Goal: Download file/media

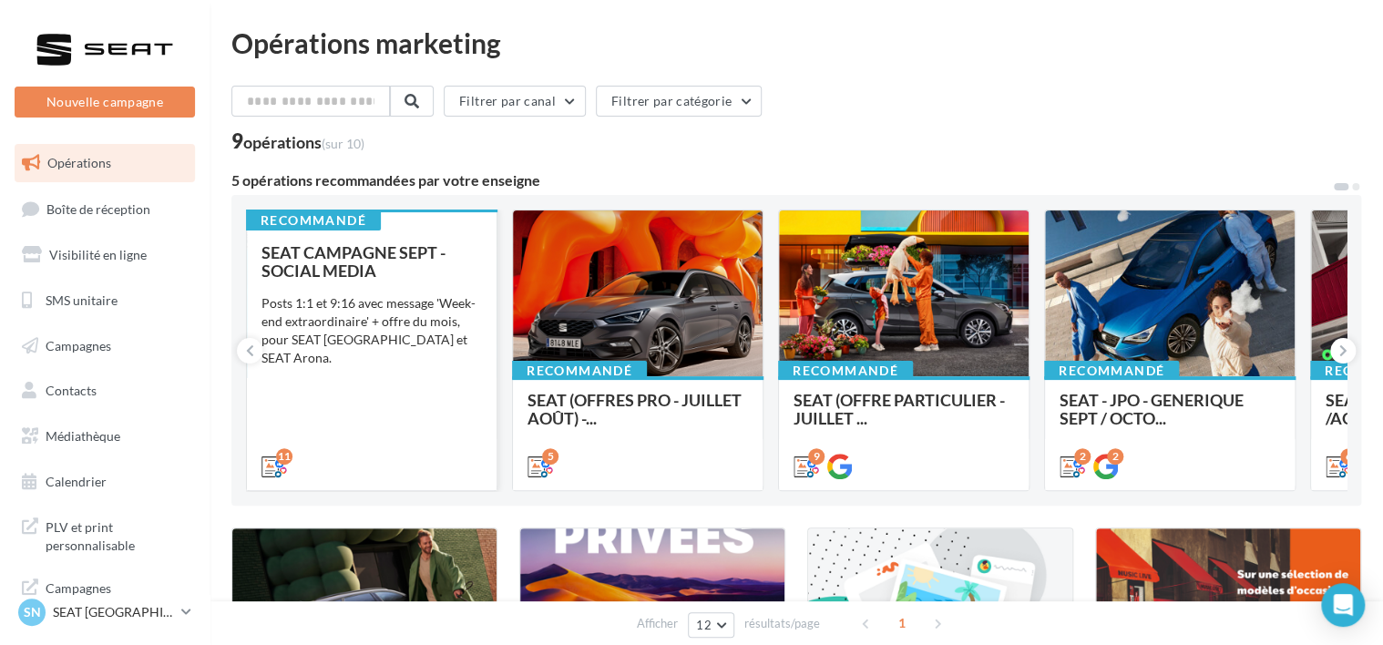
click at [385, 319] on div "Posts 1:1 et 9:16 avec message 'Week-end extraordinaire' + offre du mois, pour …" at bounding box center [371, 330] width 220 height 73
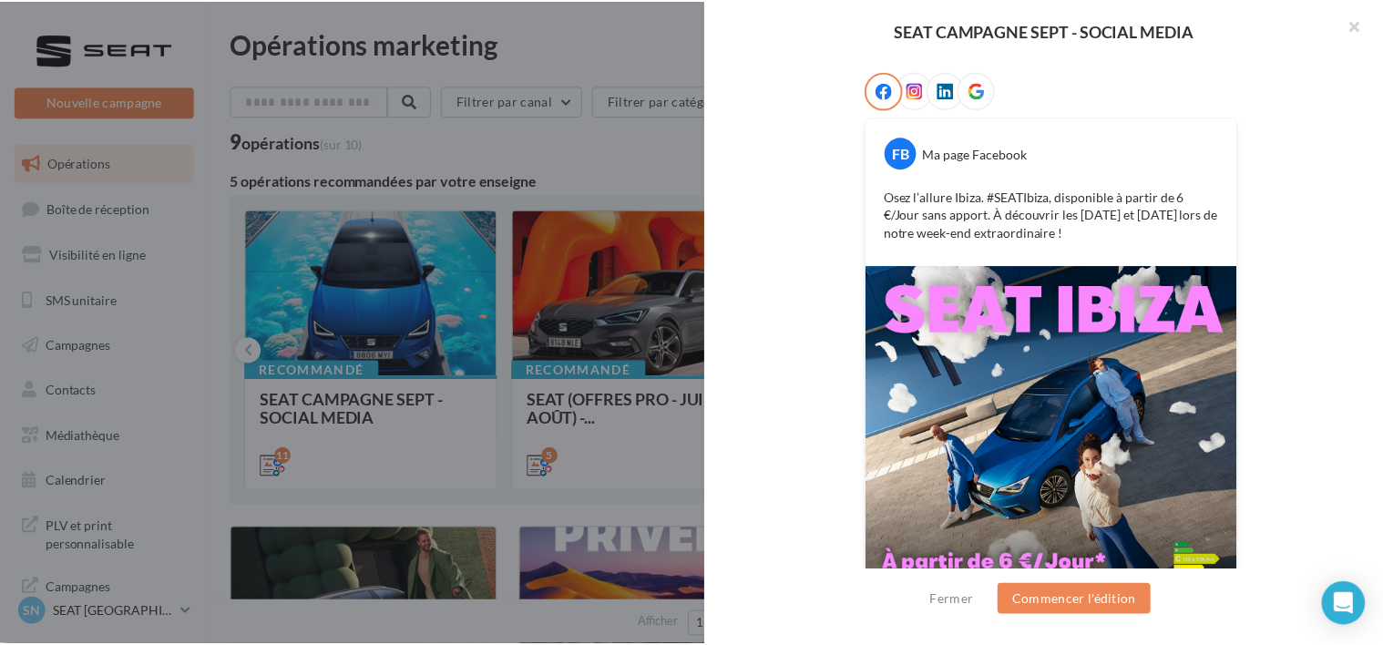
scroll to position [366, 0]
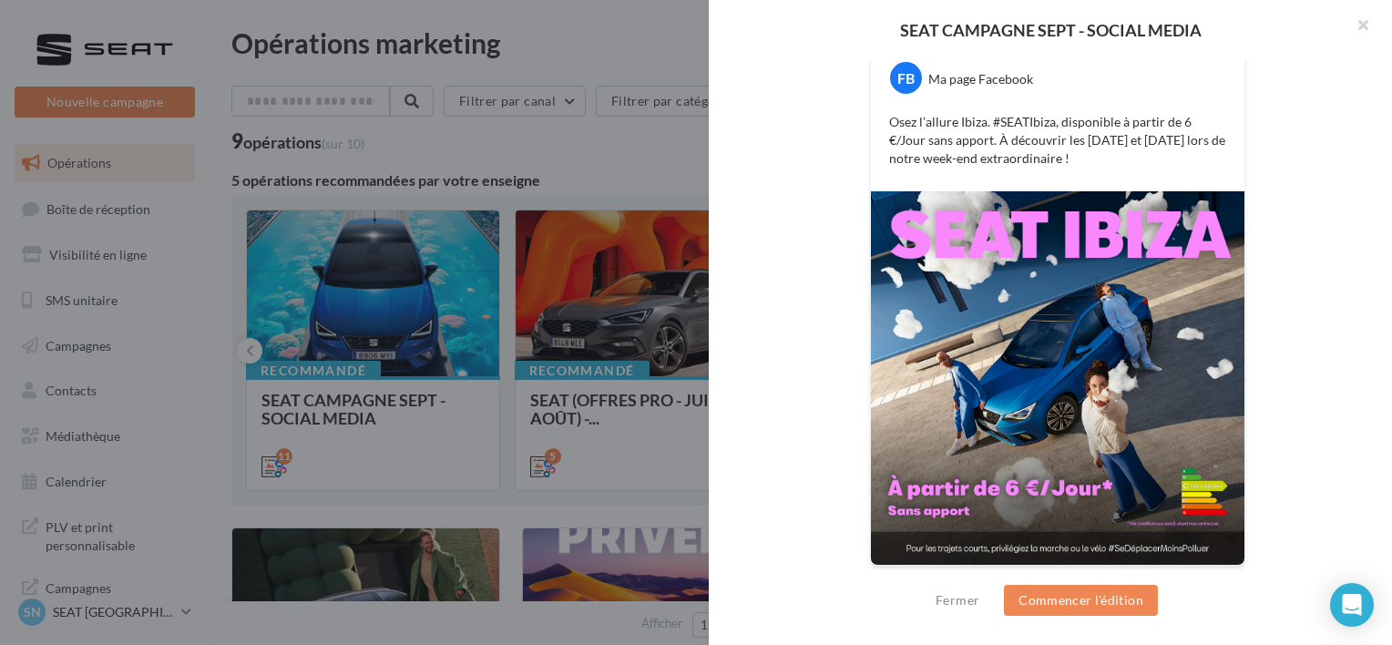
click at [1140, 466] on img at bounding box center [1057, 377] width 373 height 373
click at [257, 318] on div at bounding box center [696, 322] width 1392 height 645
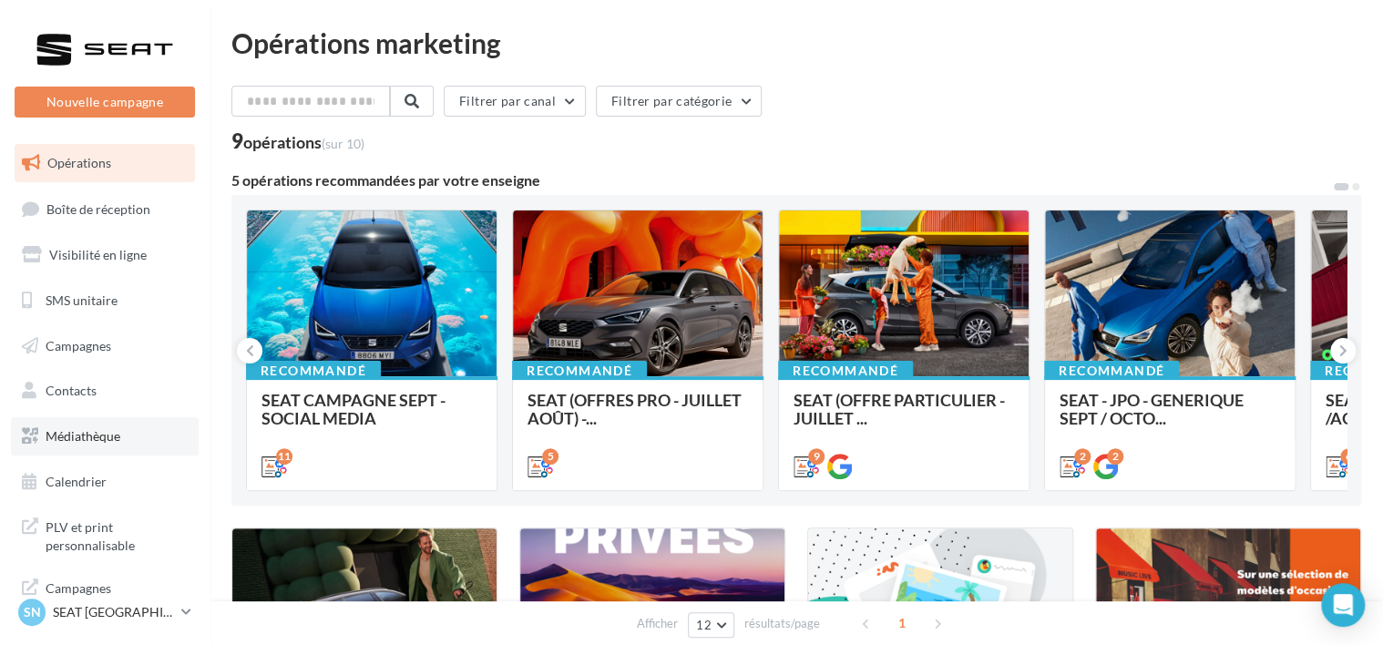
click at [87, 436] on span "Médiathèque" at bounding box center [83, 435] width 75 height 15
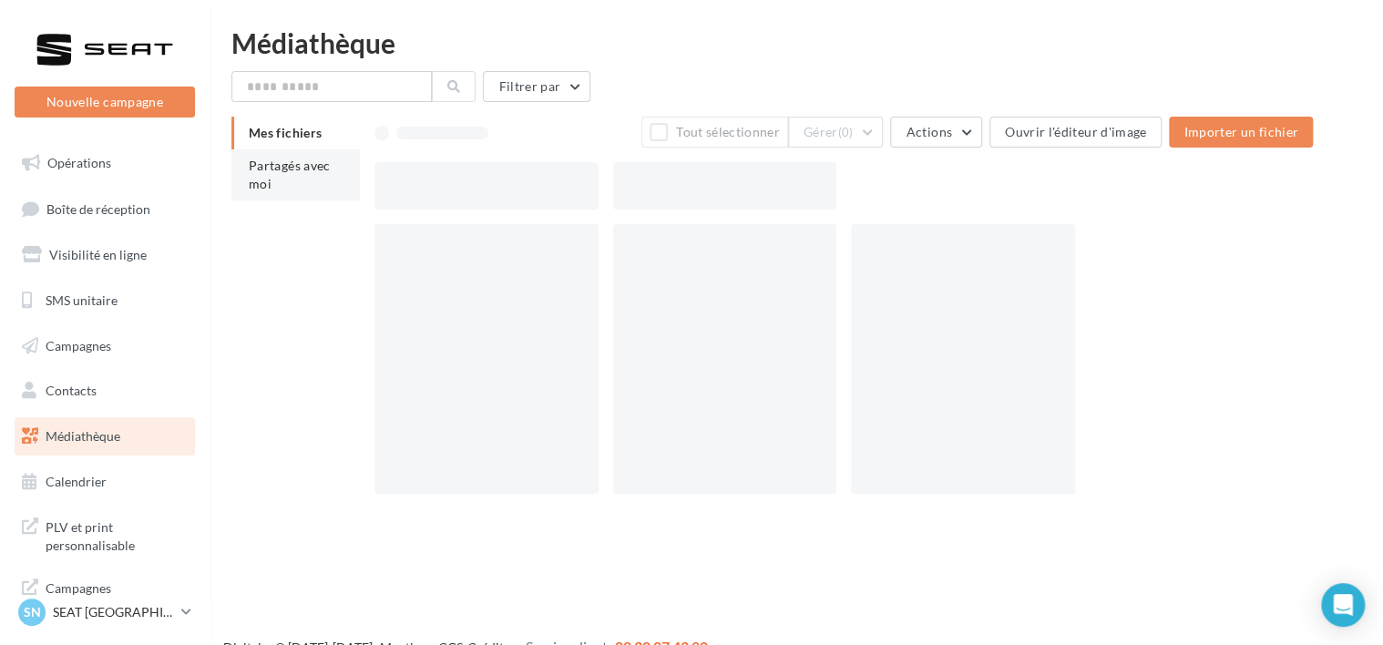
click at [286, 183] on li "Partagés avec moi" at bounding box center [295, 174] width 128 height 51
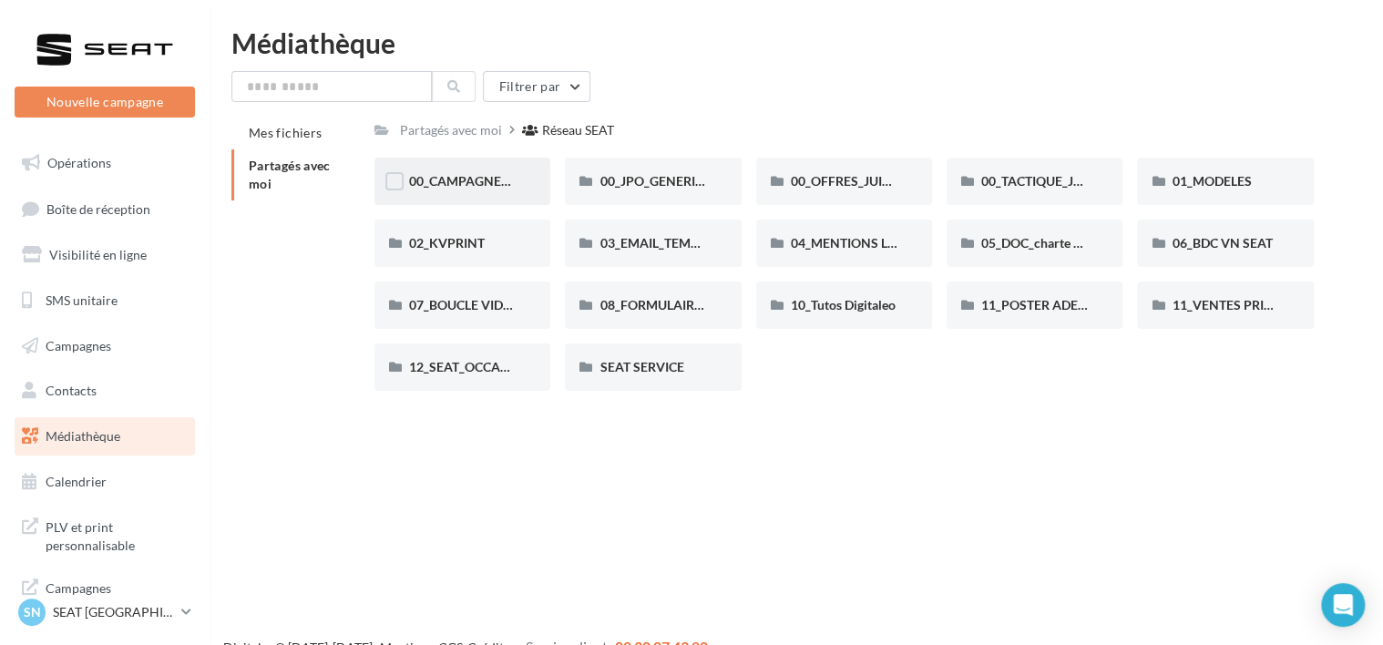
click at [458, 190] on div "00_CAMPAGNE_SEPTEMBRE" at bounding box center [462, 181] width 107 height 18
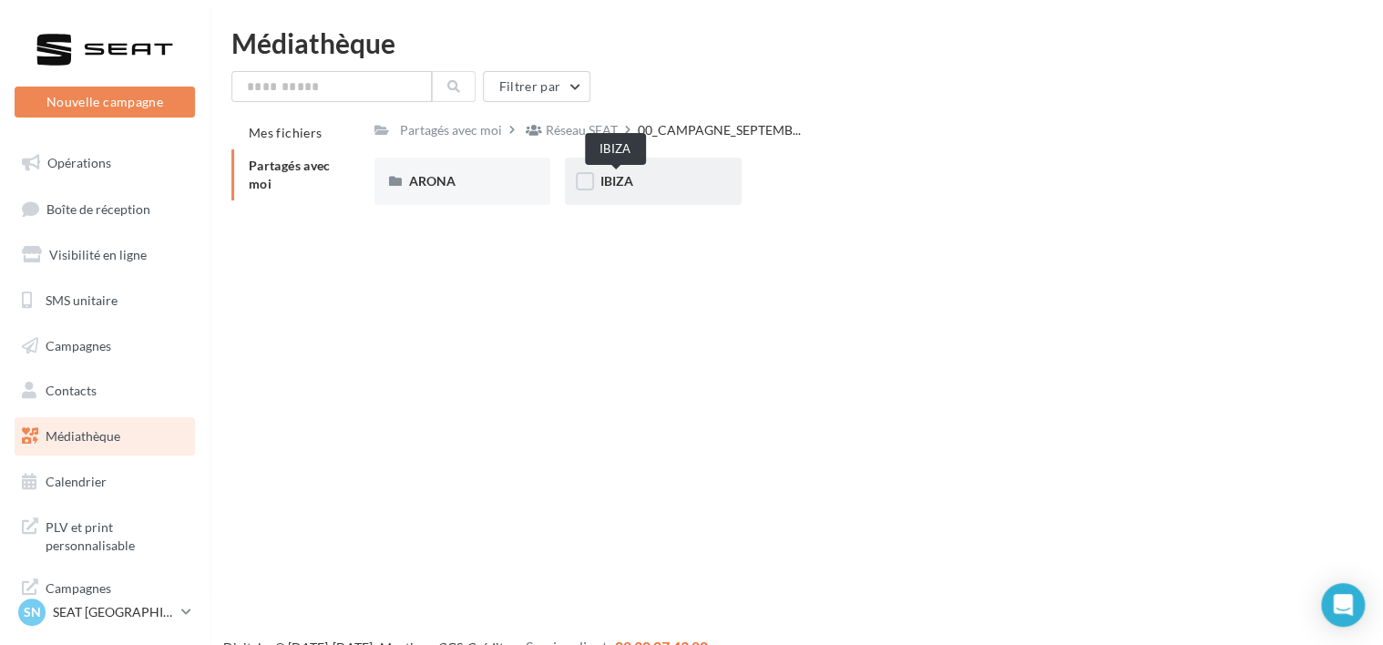
click at [604, 175] on span "IBIZA" at bounding box center [615, 180] width 33 height 15
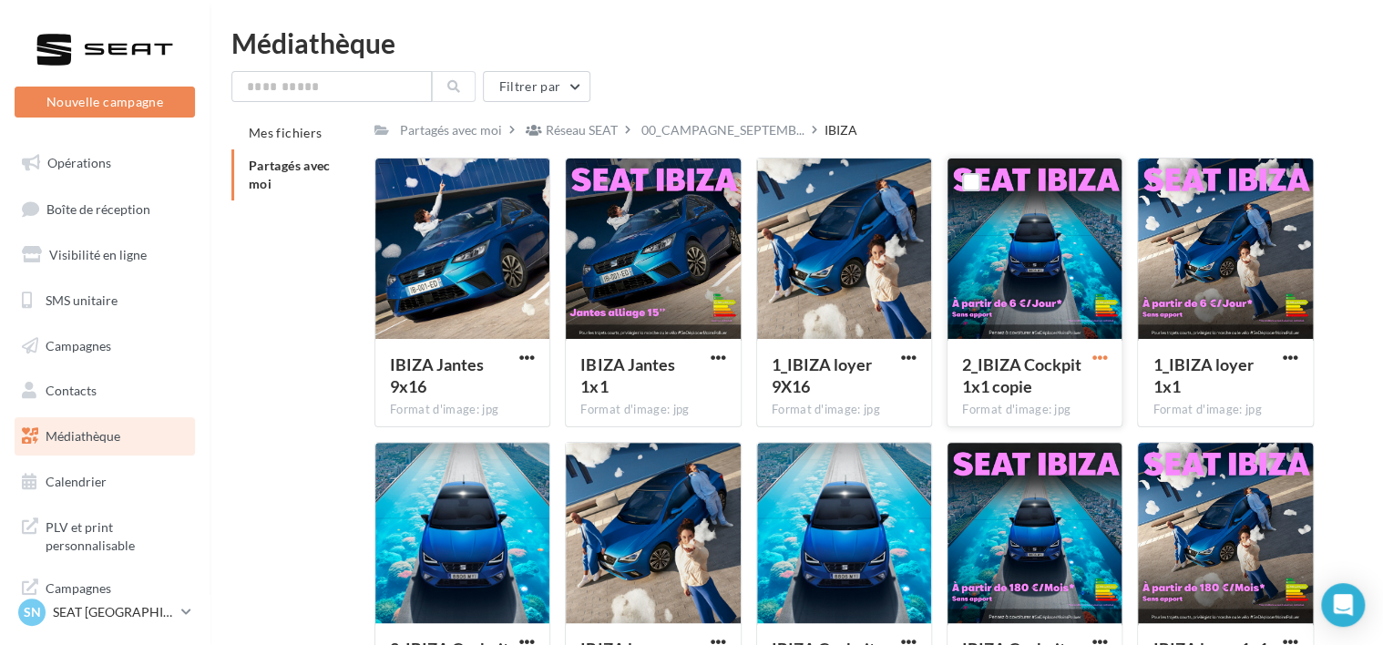
click at [1102, 360] on span "button" at bounding box center [1098, 357] width 15 height 15
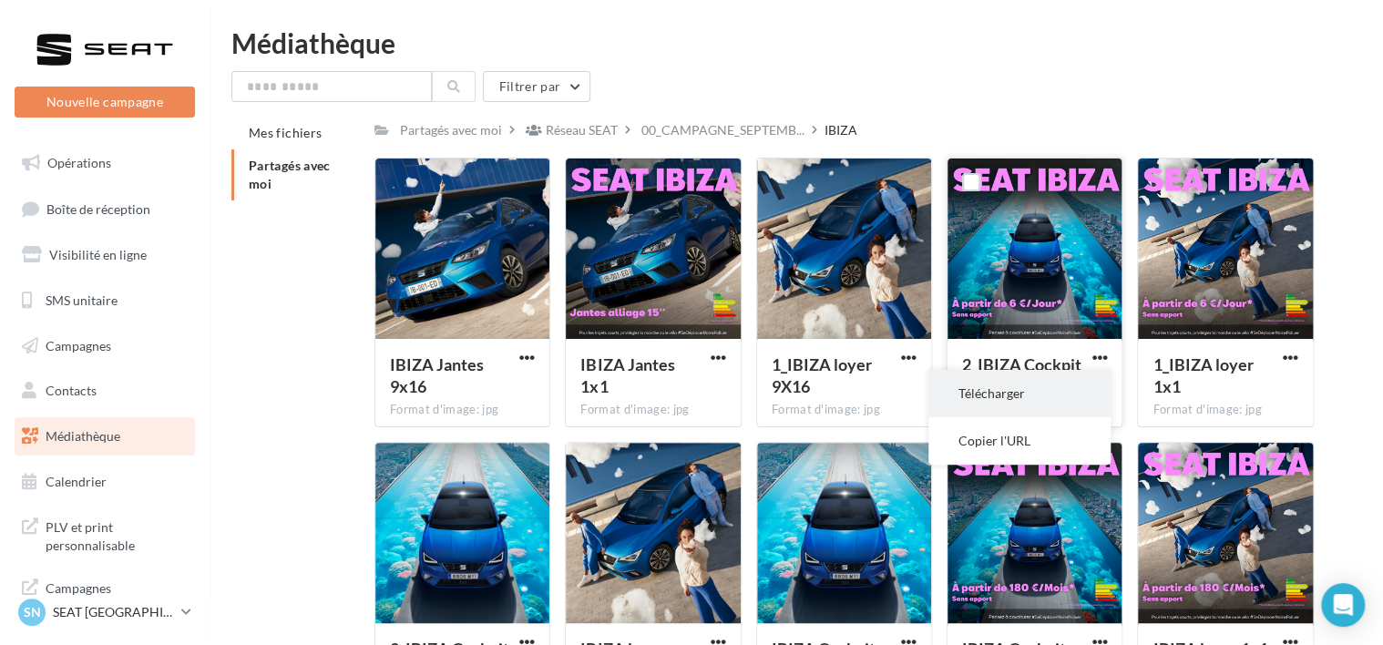
click at [1015, 395] on button "Télécharger" at bounding box center [1019, 393] width 182 height 47
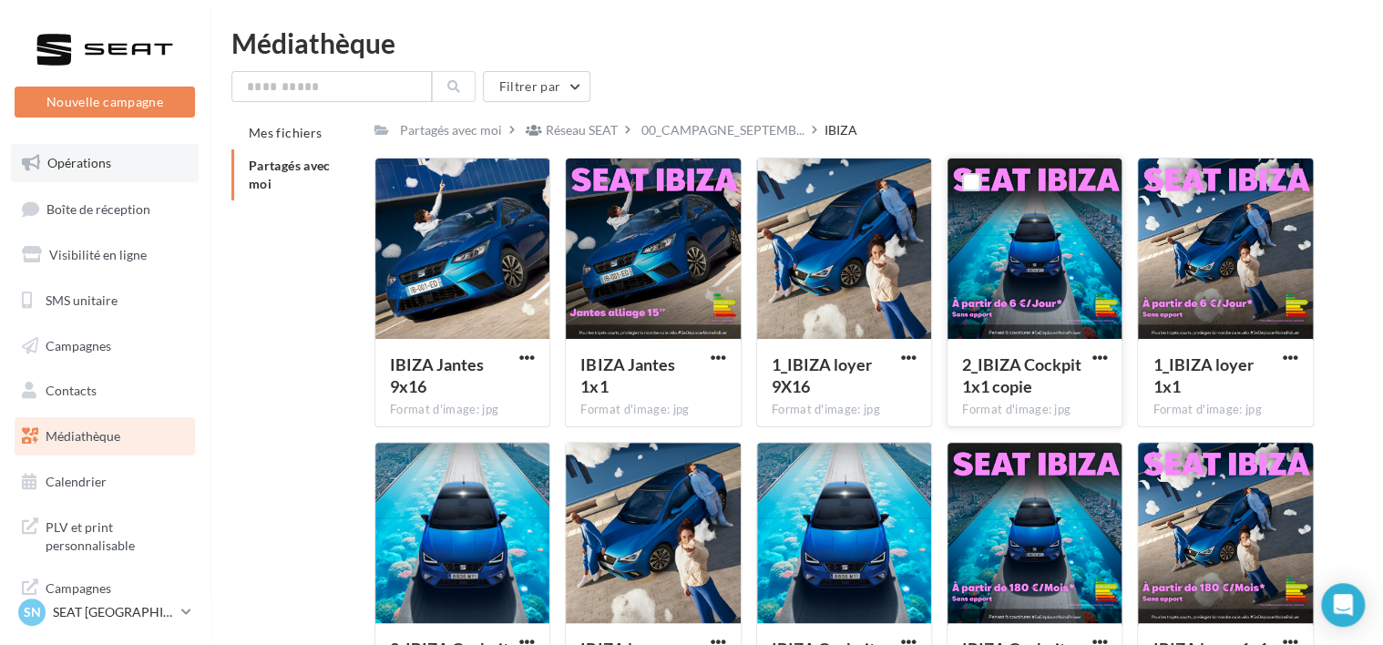
click at [81, 164] on span "Opérations" at bounding box center [79, 162] width 64 height 15
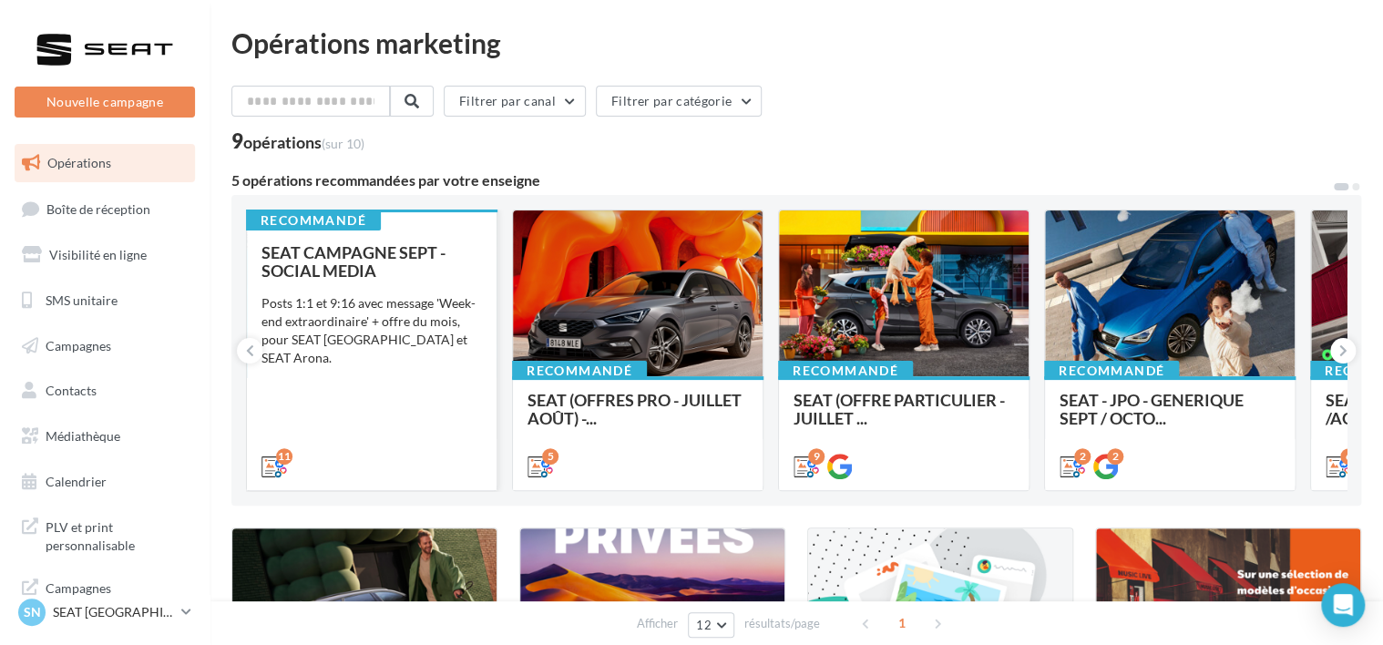
click at [353, 286] on div "SEAT CAMPAGNE SEPT - SOCIAL MEDIA Posts 1:1 et 9:16 avec message 'Week-end extr…" at bounding box center [371, 358] width 220 height 230
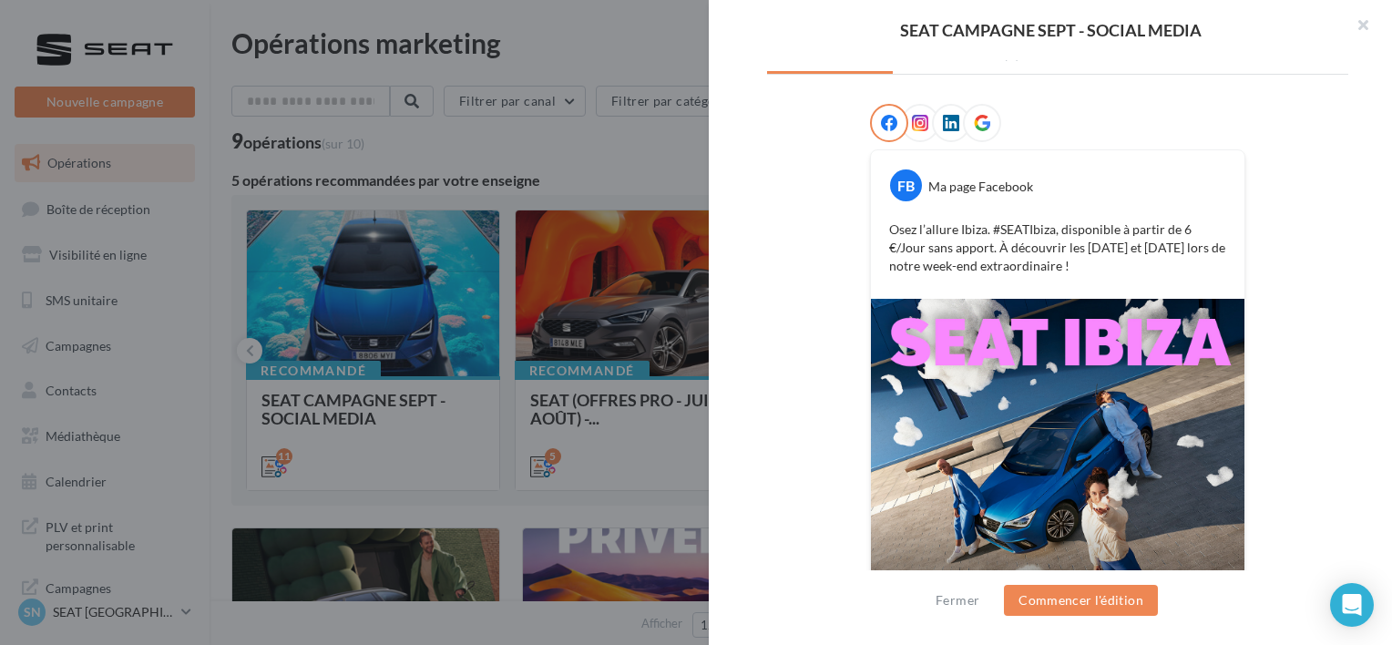
scroll to position [262, 0]
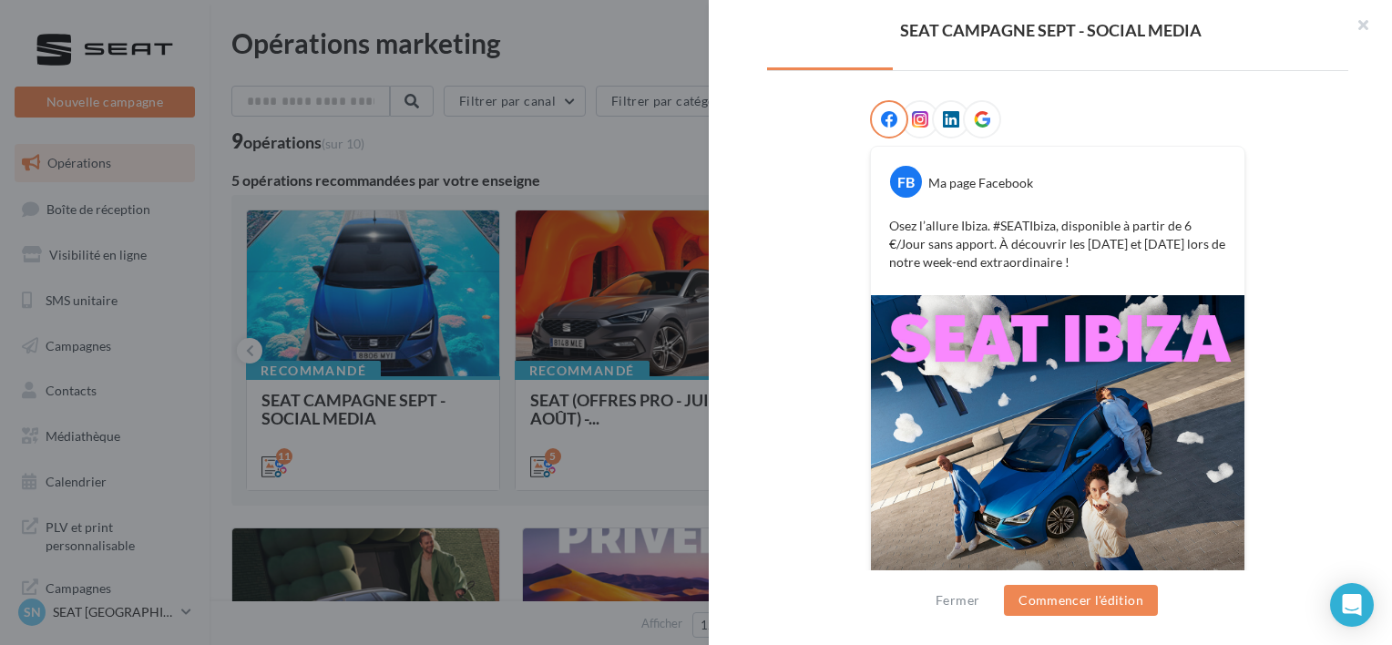
drag, startPoint x: 1050, startPoint y: 255, endPoint x: 883, endPoint y: 226, distance: 170.1
click at [883, 226] on div "Osez l’allure Ibiza. #SEATIbiza, disponible à partir de 6 €/Jour sans apport. À…" at bounding box center [1057, 244] width 364 height 64
copy p "Osez l’allure Ibiza. #SEATIbiza, disponible à partir de 6 €/Jour sans apport. À…"
